Goal: Task Accomplishment & Management: Manage account settings

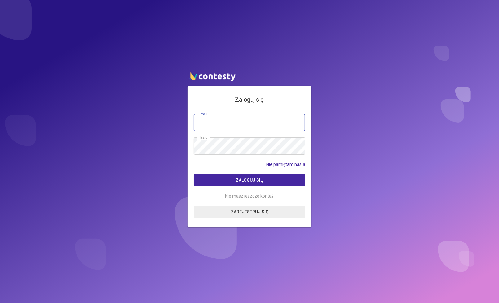
click at [237, 127] on input "email" at bounding box center [250, 122] width 112 height 17
type input "**********"
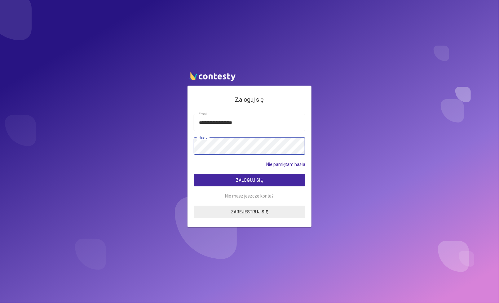
click at [194, 174] on button "Zaloguj się" at bounding box center [250, 180] width 112 height 12
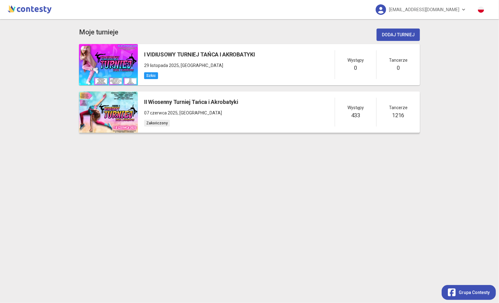
click at [213, 111] on p "07 czerwca 2025 , [GEOGRAPHIC_DATA]" at bounding box center [191, 112] width 94 height 7
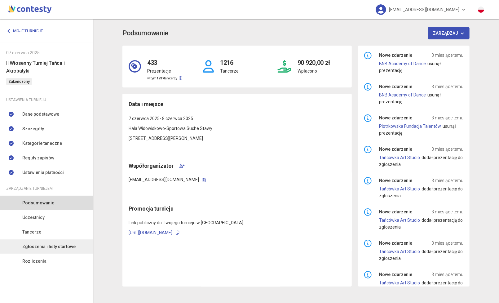
click at [42, 246] on span "Zgłoszenia i listy startowe" at bounding box center [48, 246] width 53 height 7
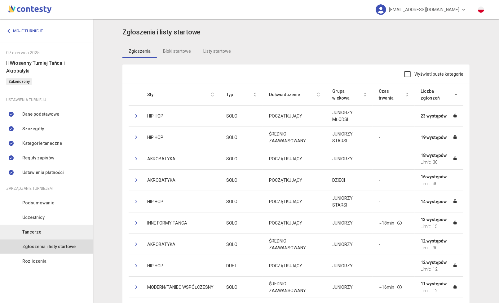
click at [35, 230] on span "Tancerze" at bounding box center [31, 232] width 19 height 7
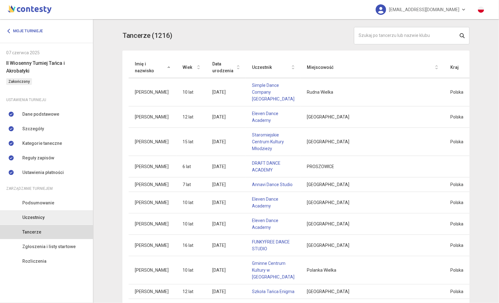
click at [30, 219] on span "Uczestnicy" at bounding box center [33, 217] width 22 height 7
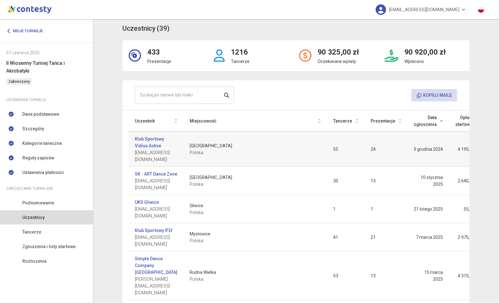
scroll to position [2, 0]
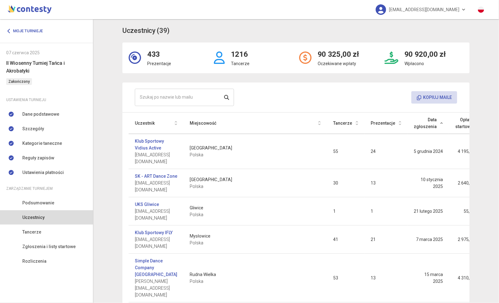
click at [327, 123] on th "Tancerze" at bounding box center [346, 123] width 38 height 21
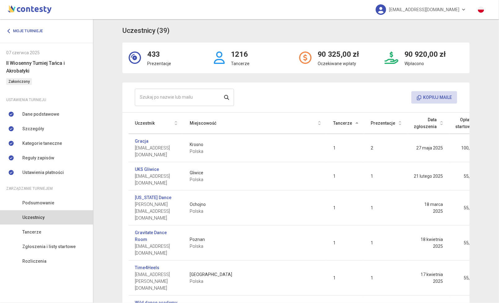
click at [327, 123] on th "Tancerze" at bounding box center [346, 123] width 38 height 21
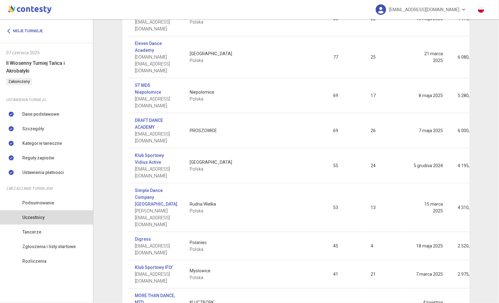
scroll to position [0, 0]
